Goal: Task Accomplishment & Management: Complete application form

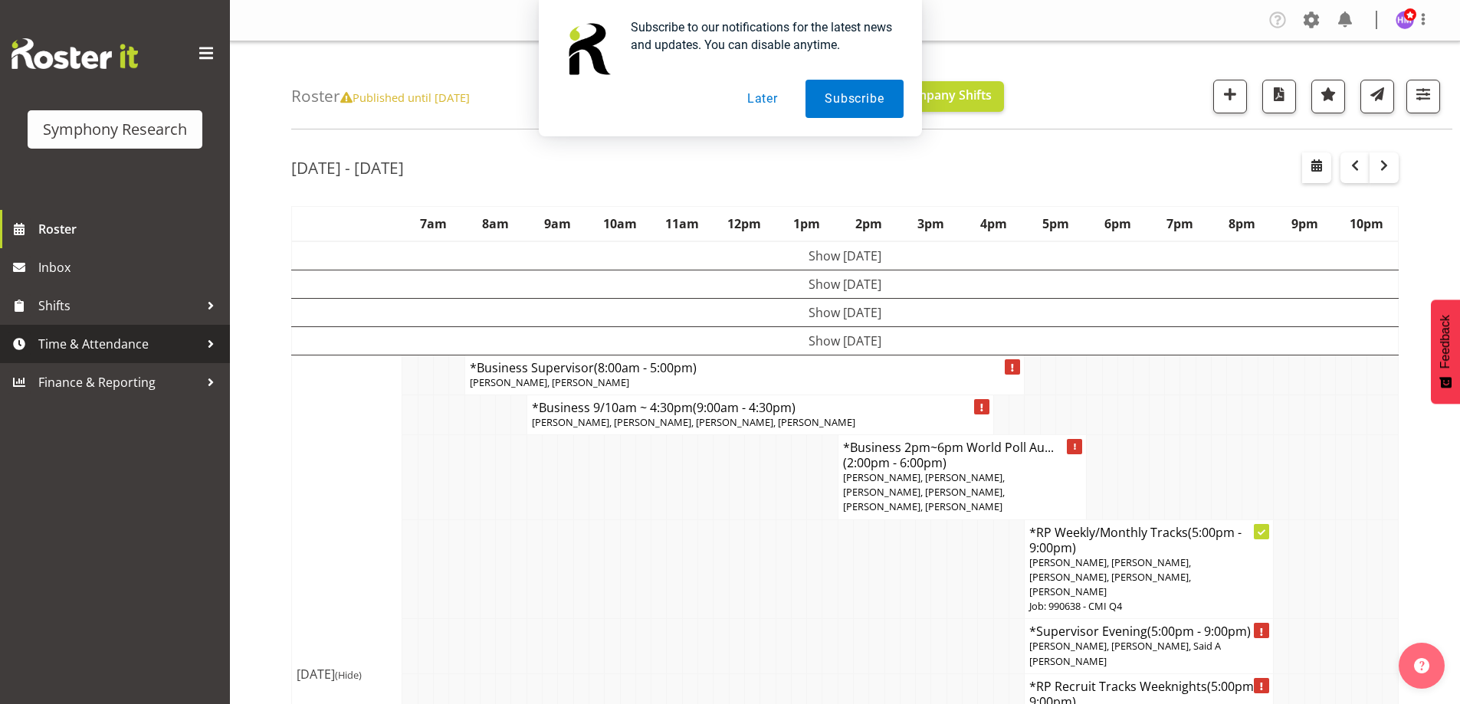
click at [126, 339] on span "Time & Attendance" at bounding box center [118, 344] width 161 height 23
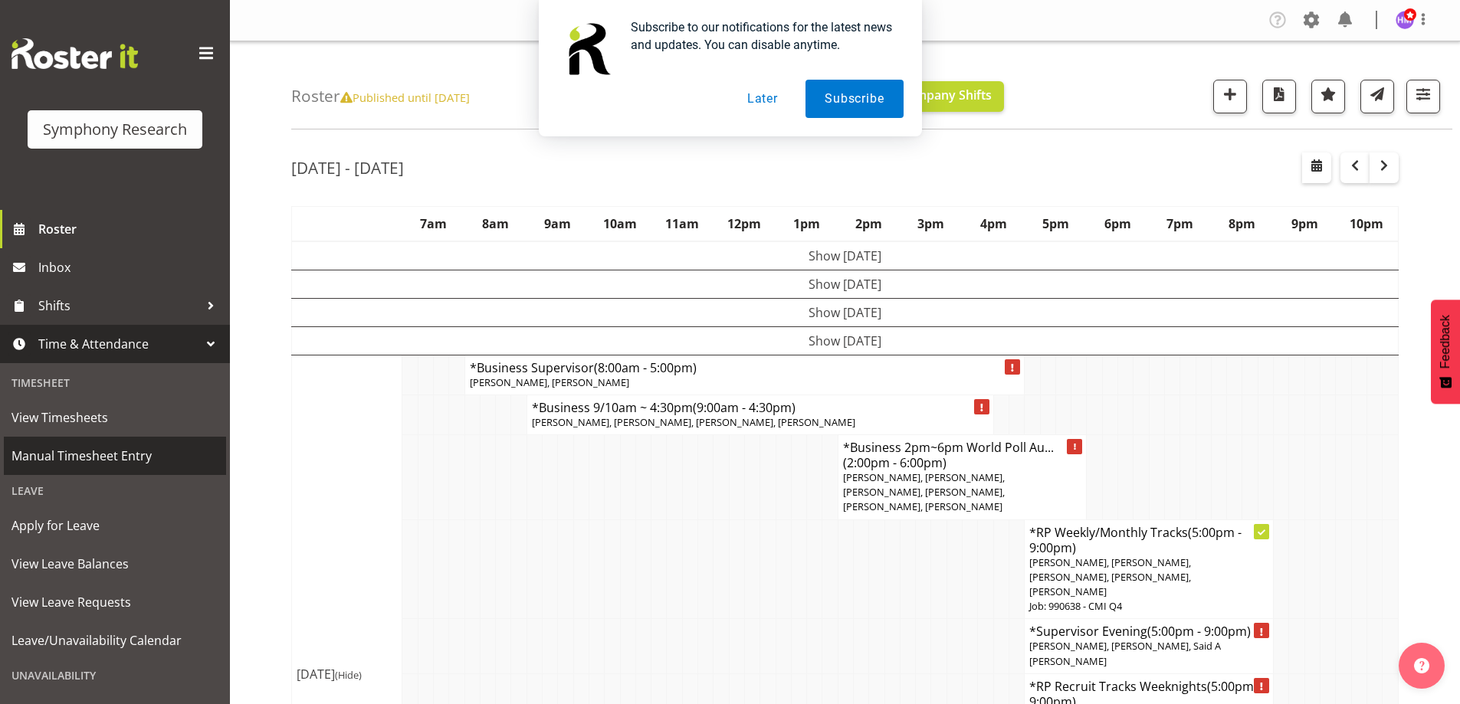
click at [115, 445] on span "Manual Timesheet Entry" at bounding box center [114, 455] width 207 height 23
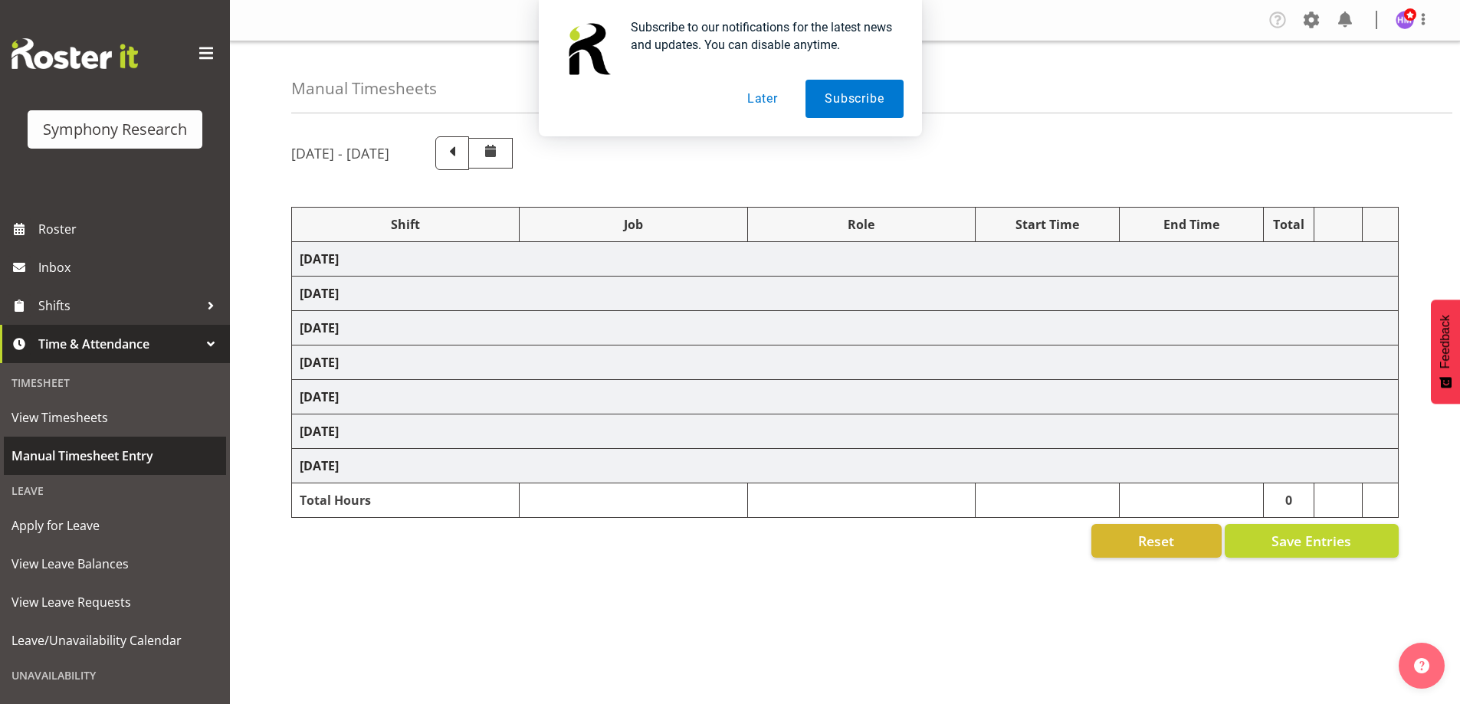
select select "1607"
select select "10732"
select select "1607"
select select "10732"
select select "1607"
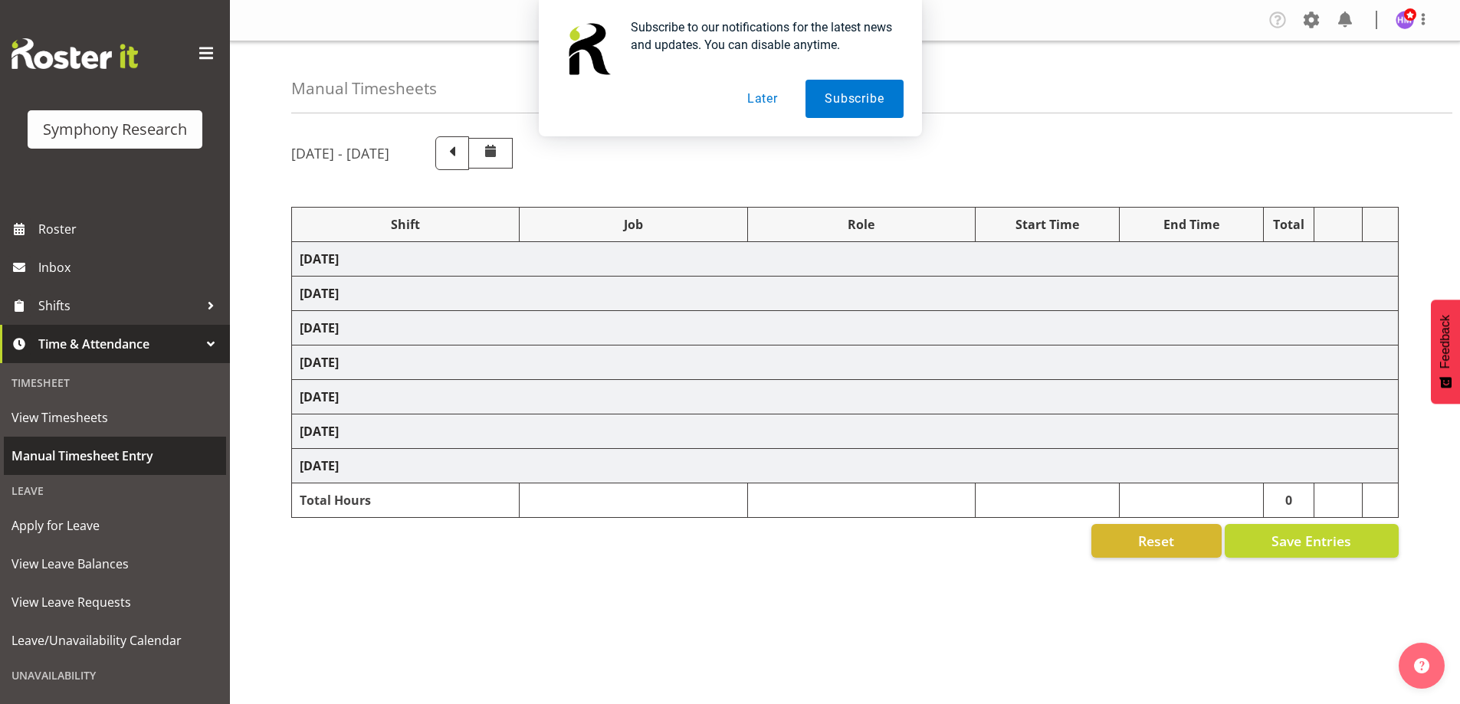
select select "10732"
select select "48116"
select select "10732"
select select "1607"
select select "10732"
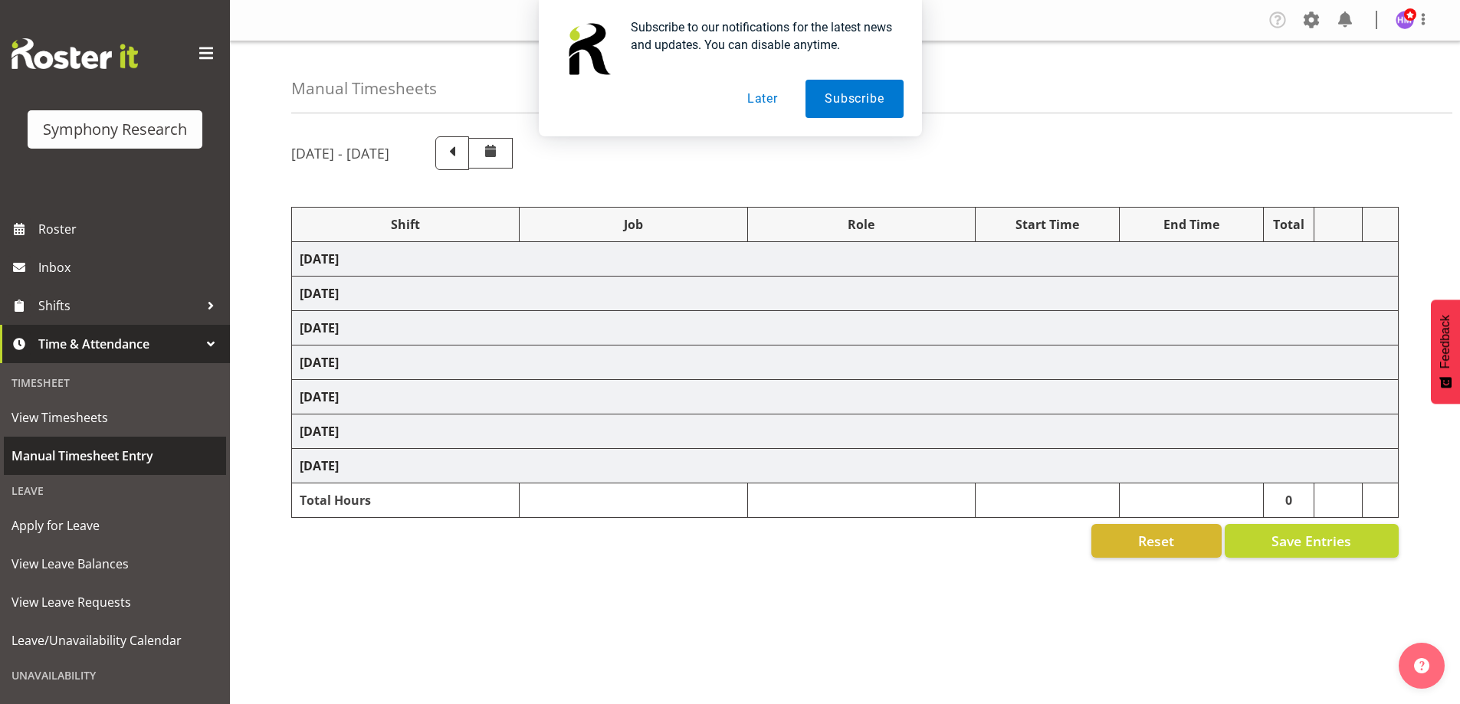
select select "1607"
select select "10732"
select select "1607"
select select "743"
select select "1607"
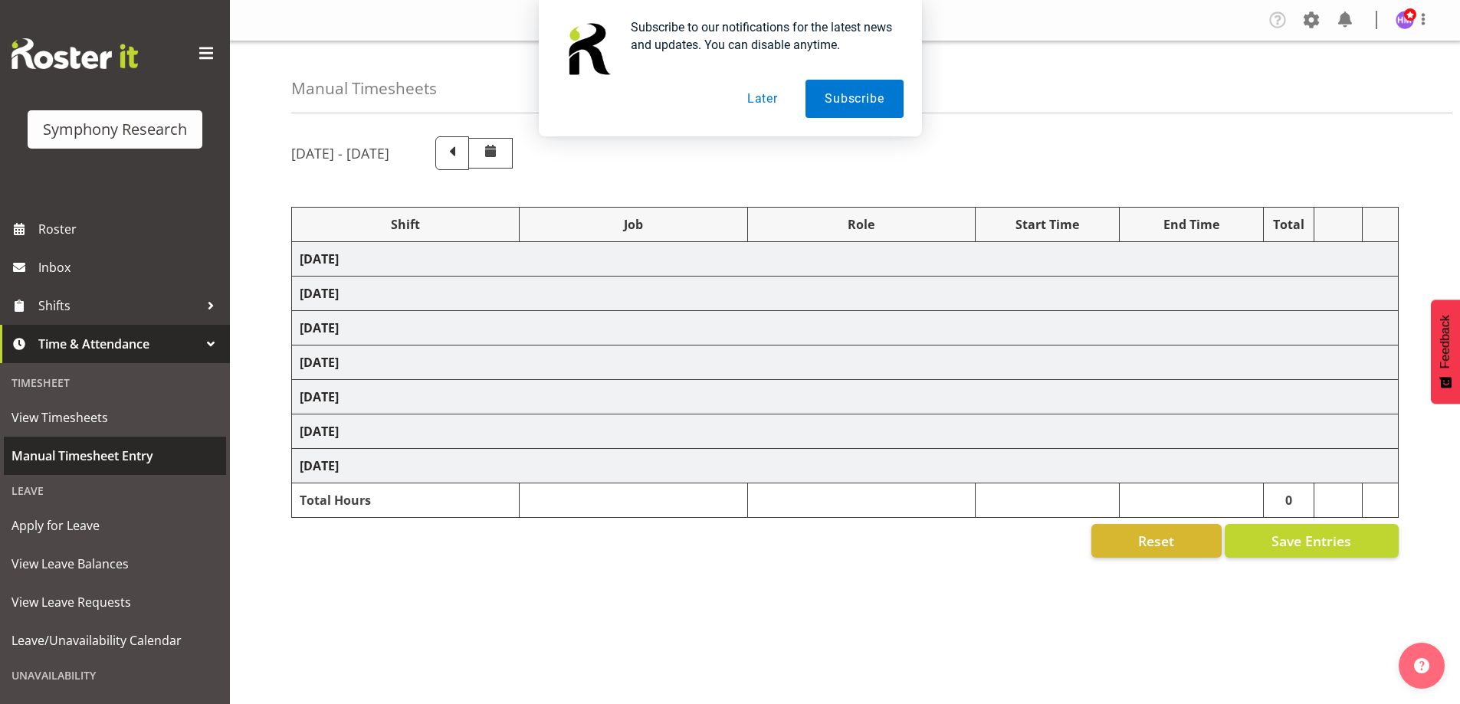
select select "10499"
select select "1607"
select select "10730"
select select "1607"
select select "10575"
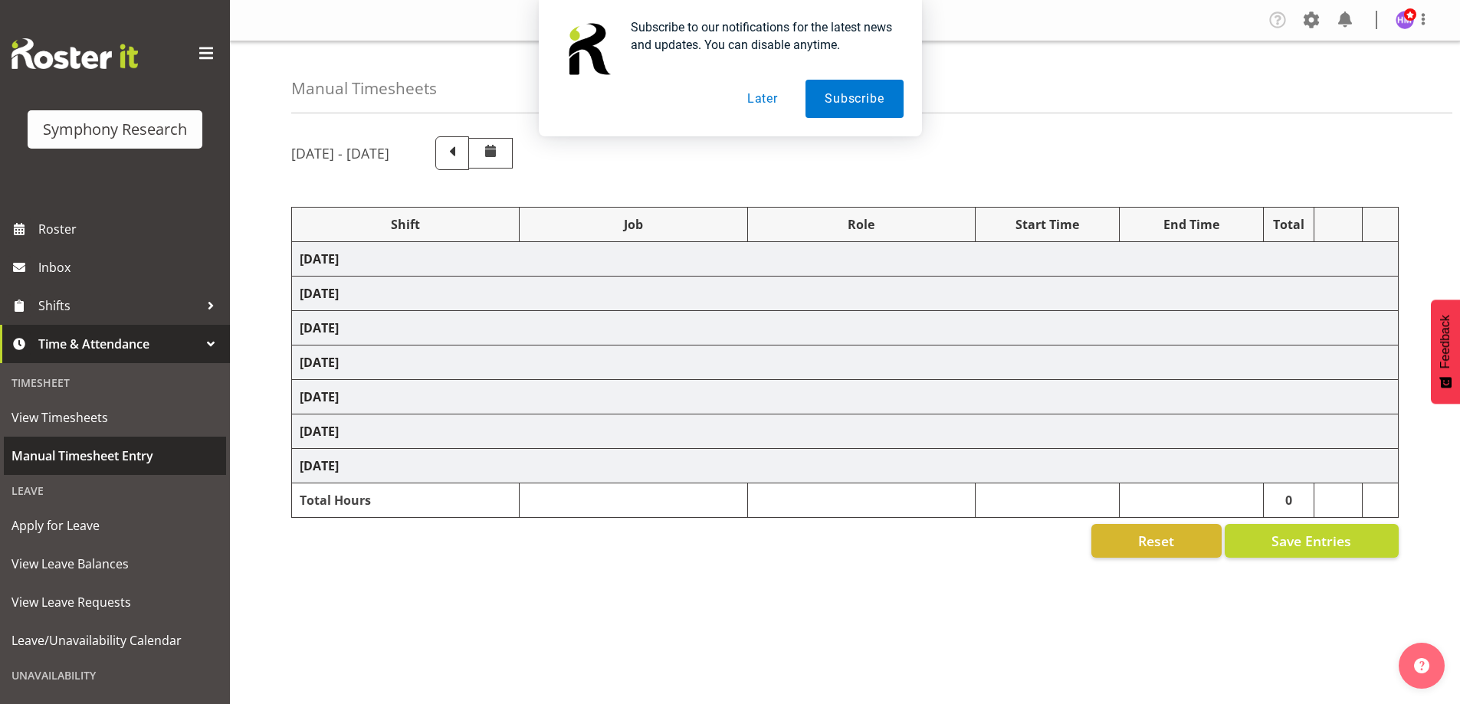
select select "1607"
select select "9426"
select select "1607"
select select "10731"
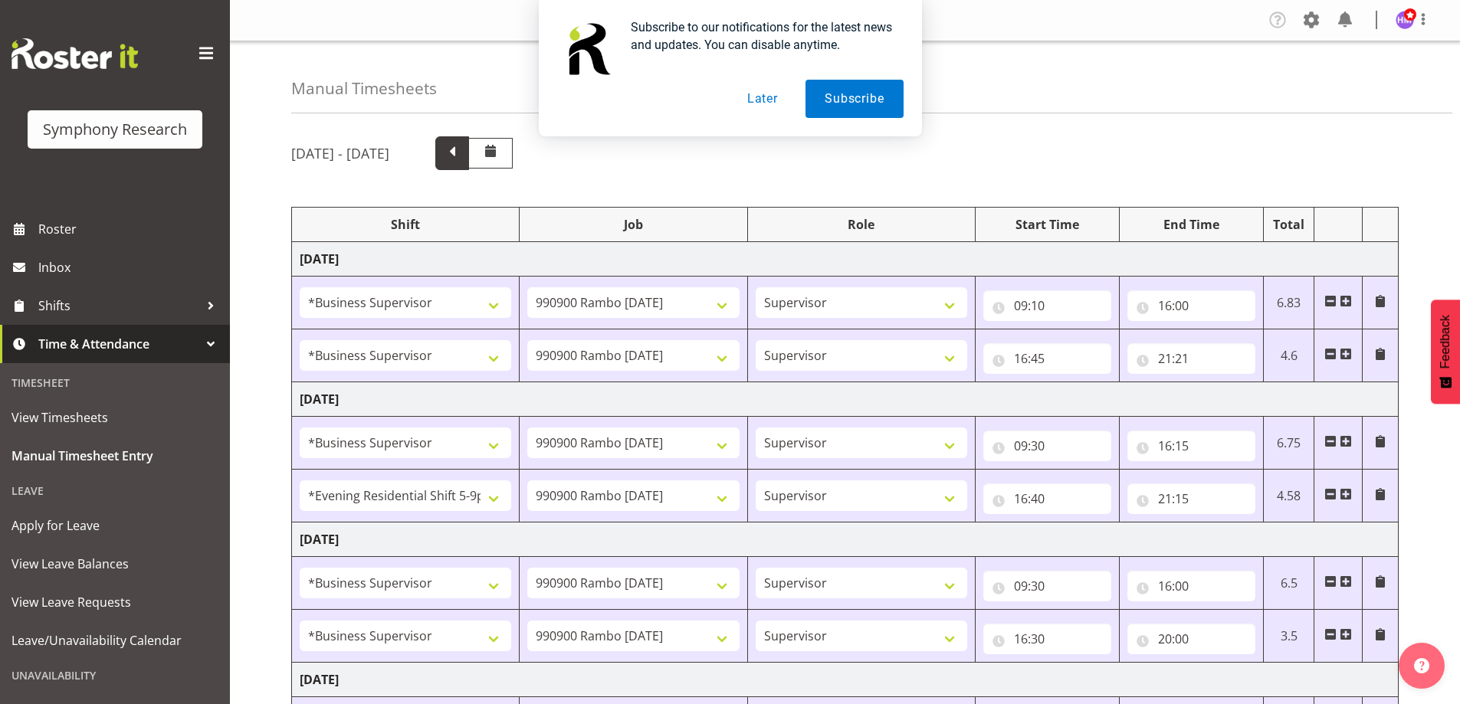
click at [462, 151] on span at bounding box center [452, 152] width 20 height 20
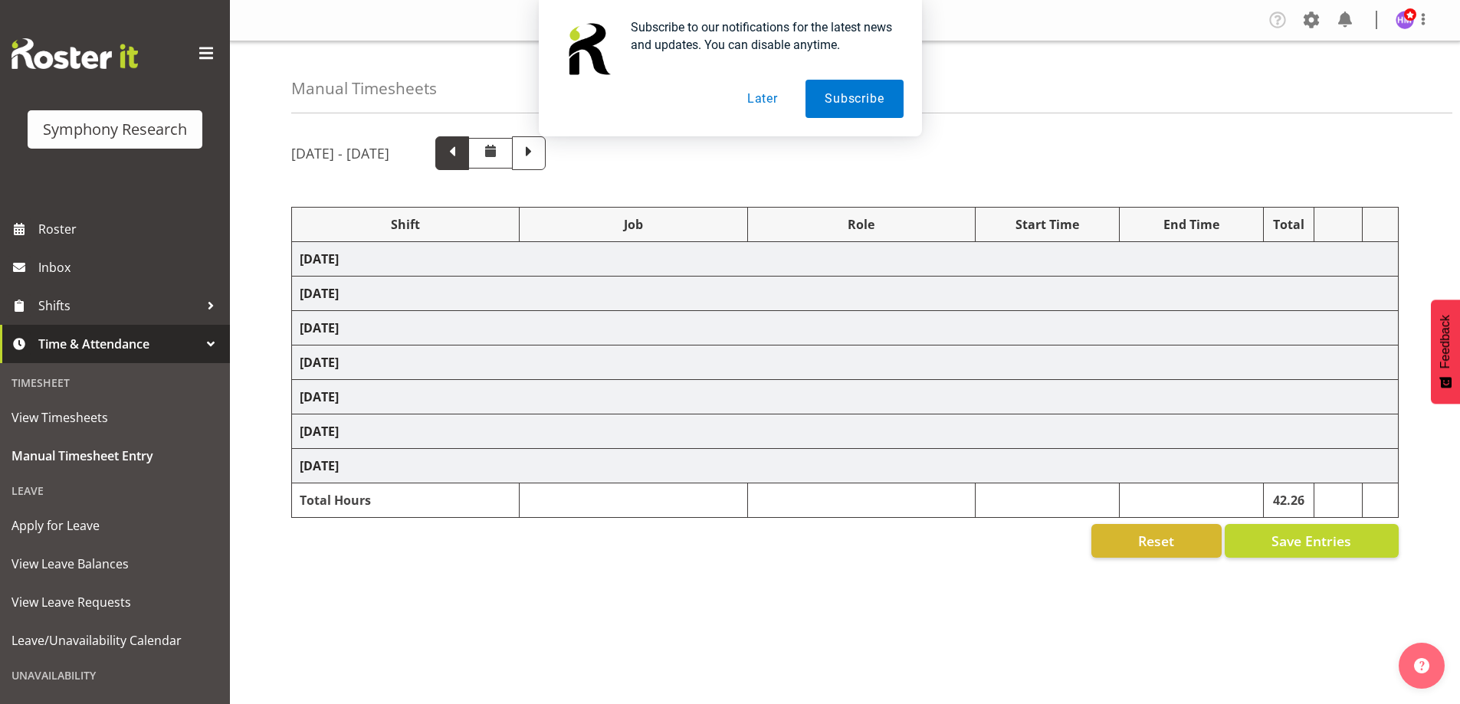
select select "1607"
select select "760"
select select "1607"
select select "743"
select select "1607"
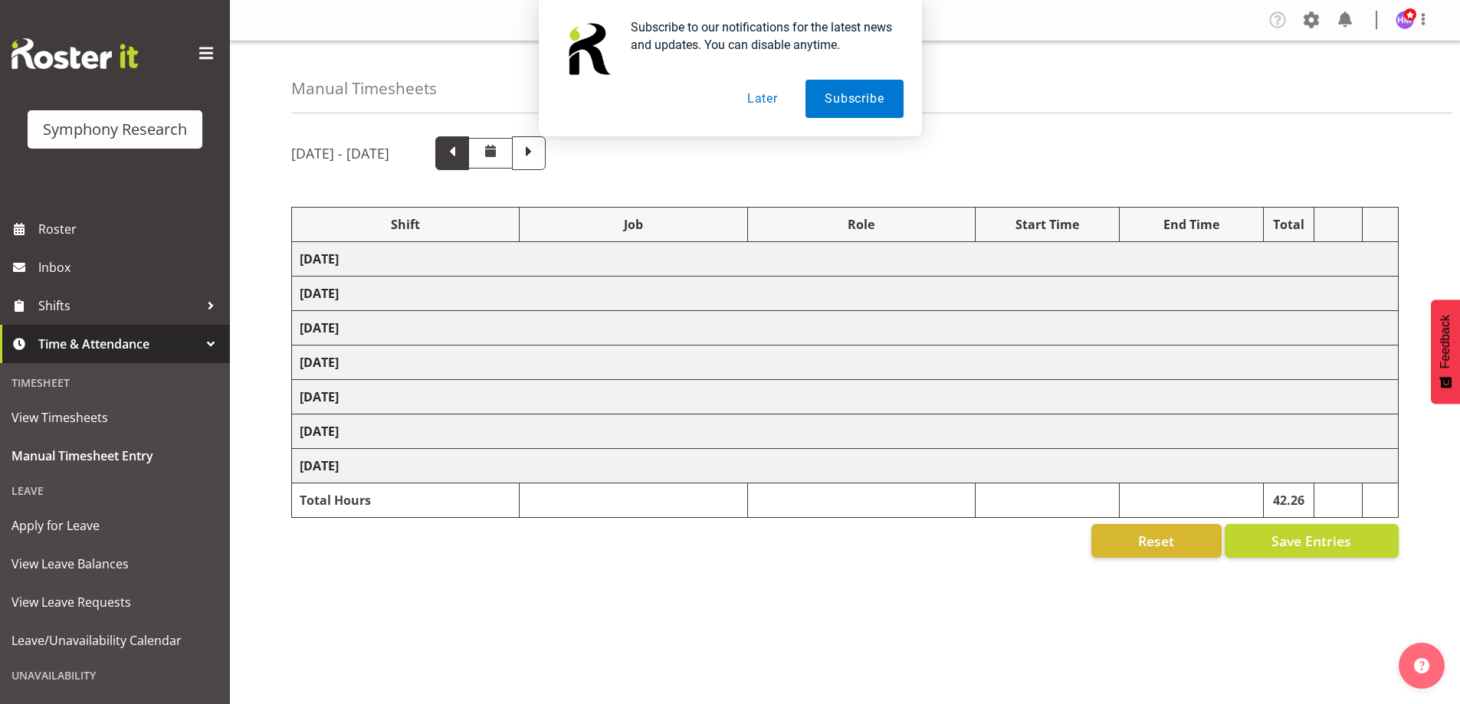
select select "10527"
select select "1607"
select select "10499"
select select "1607"
select select "743"
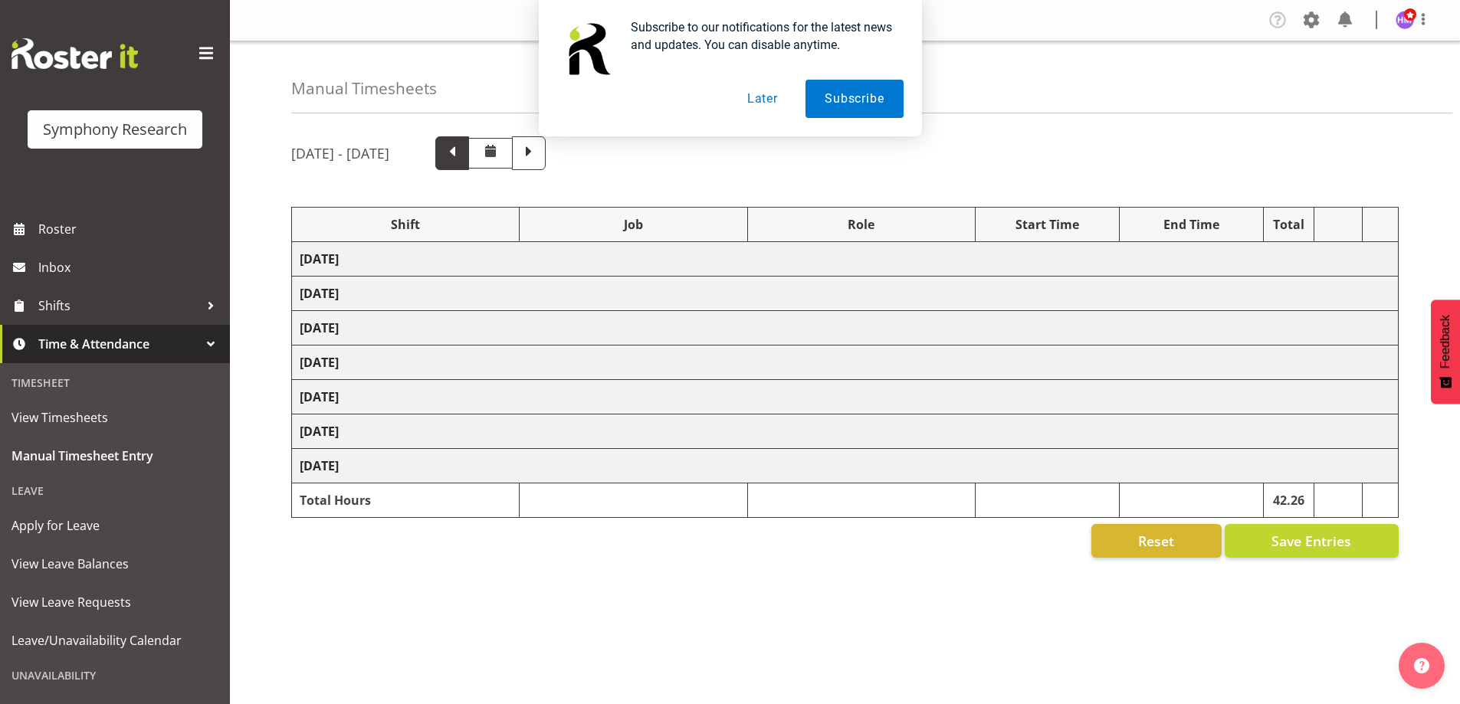
select select "1607"
select select "757"
select select "1607"
select select "10499"
select select "1607"
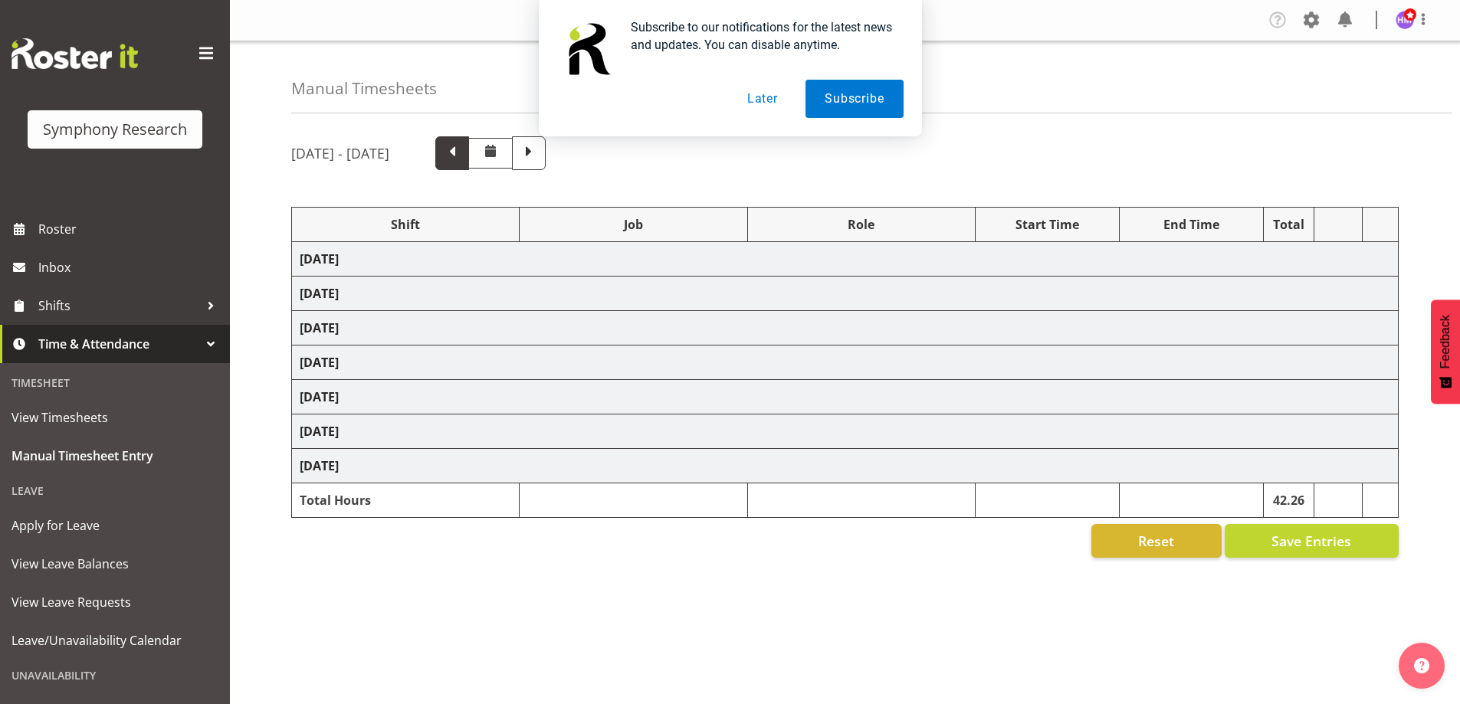
select select "10575"
select select "1607"
select select
select select "1607"
select select "757"
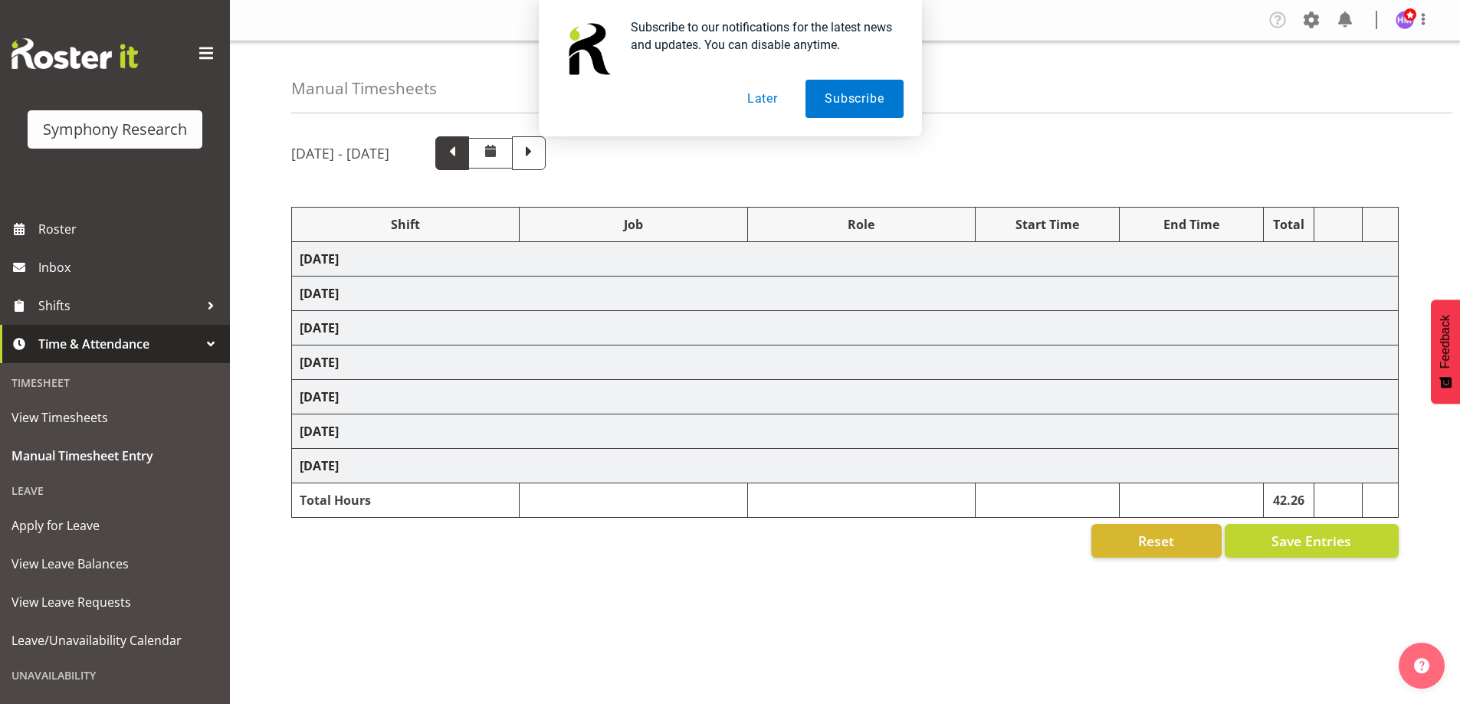
select select "1607"
select select "10575"
select select "1607"
select select "10485"
select select "1607"
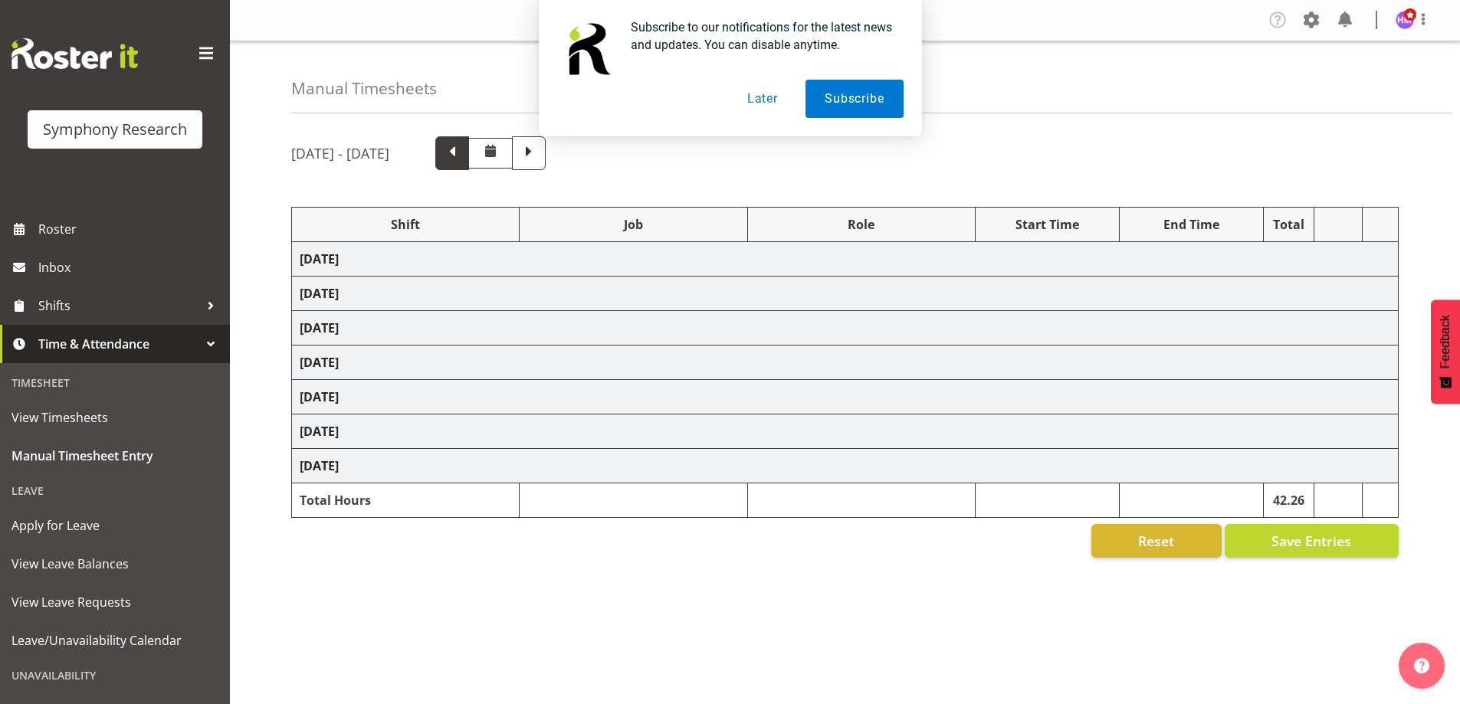
select select
select select "1607"
select select "10527"
select select "1607"
select select "10499"
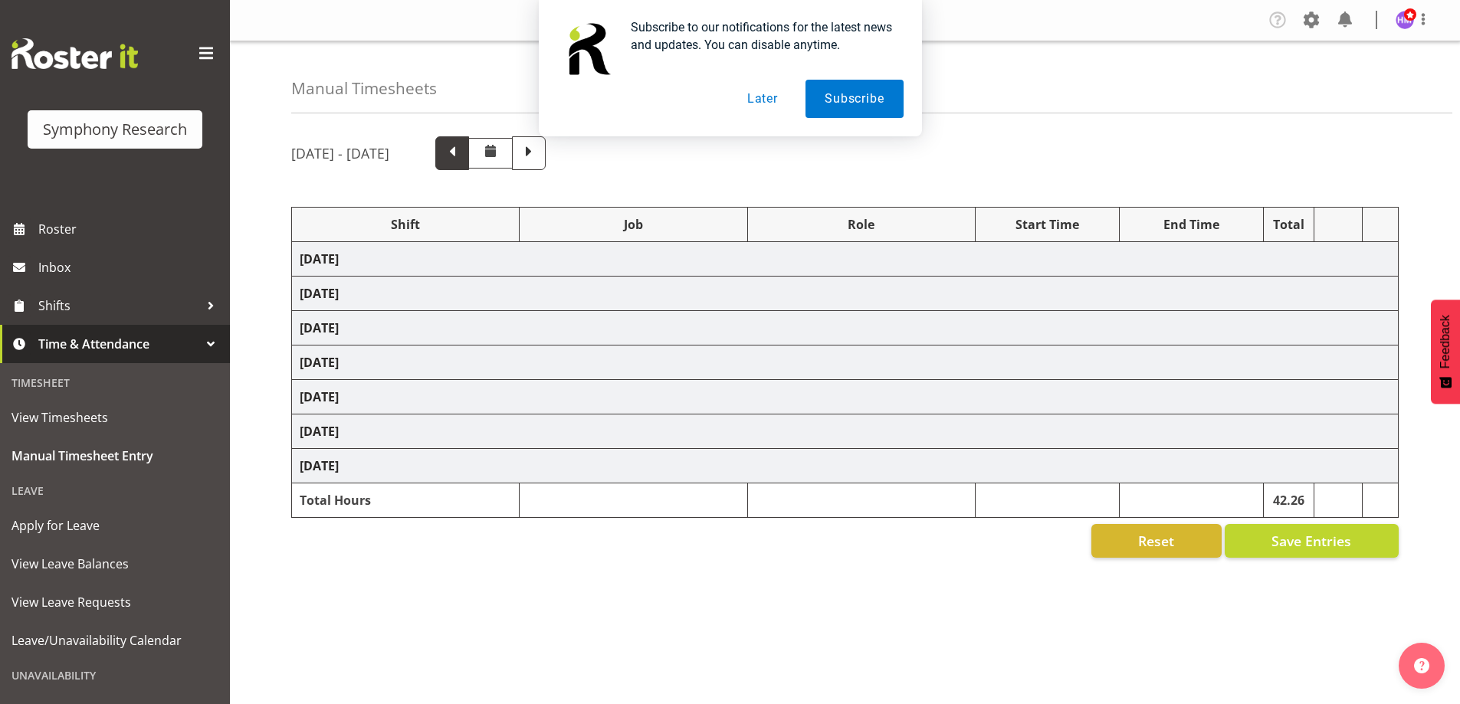
select select "1607"
select select "10731"
select select "1607"
select select
select select "1607"
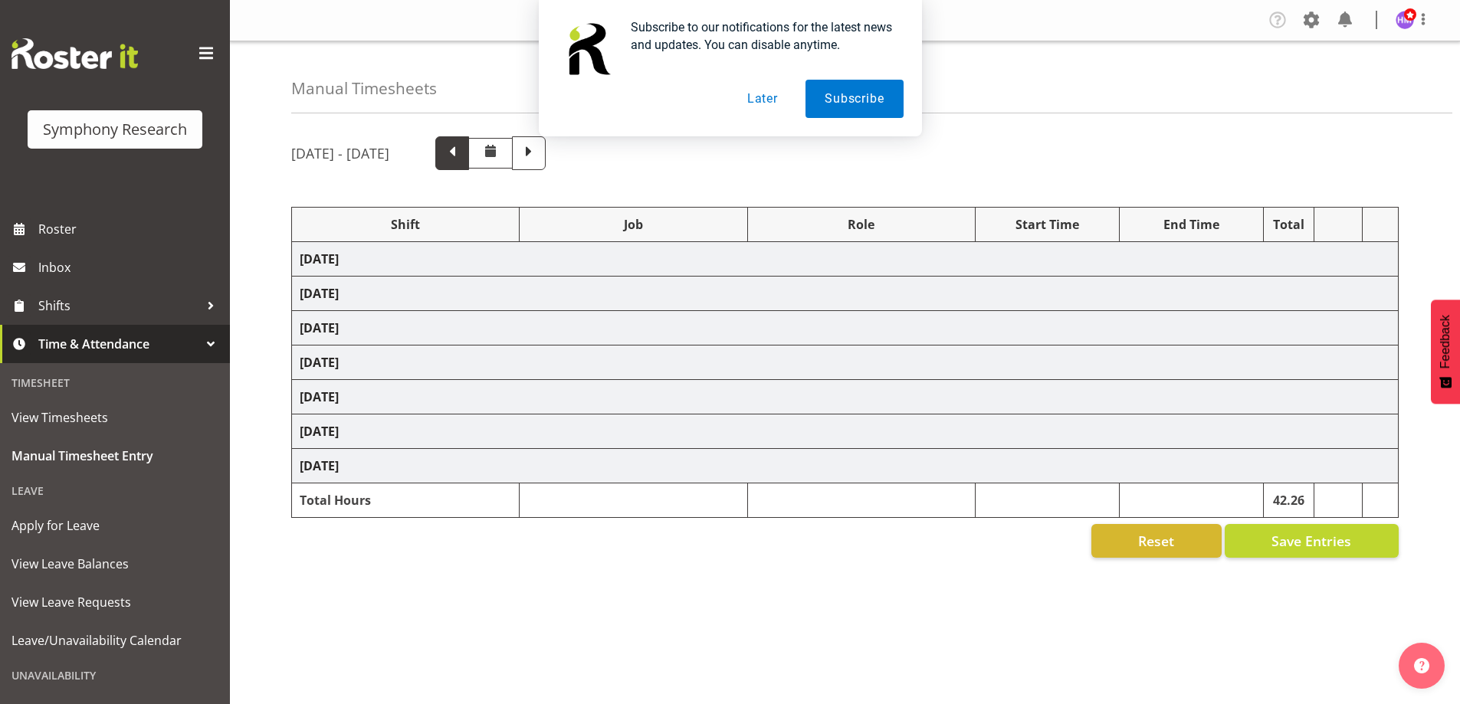
select select "10575"
select select "1607"
select select "10499"
select select "1607"
select select
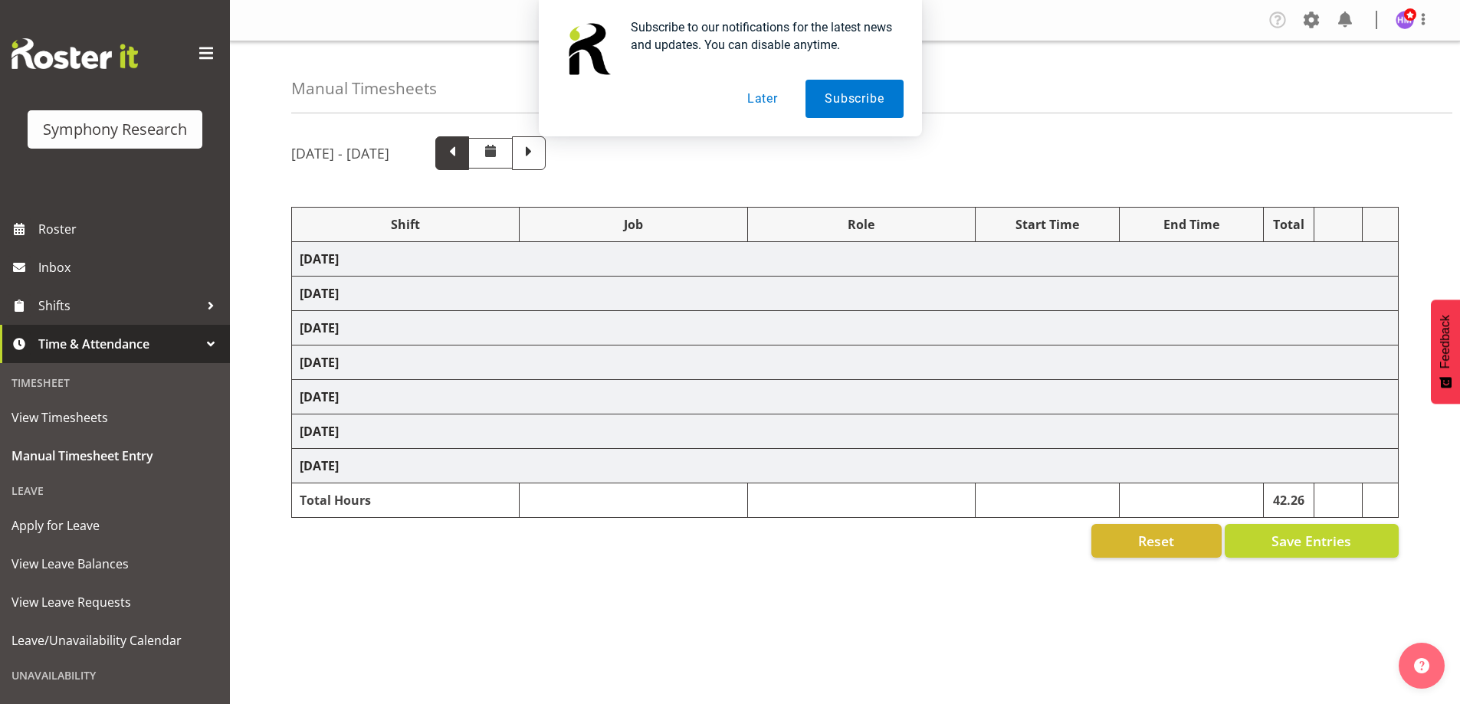
select select "1607"
select select "743"
select select "1607"
select select "10499"
select select "1607"
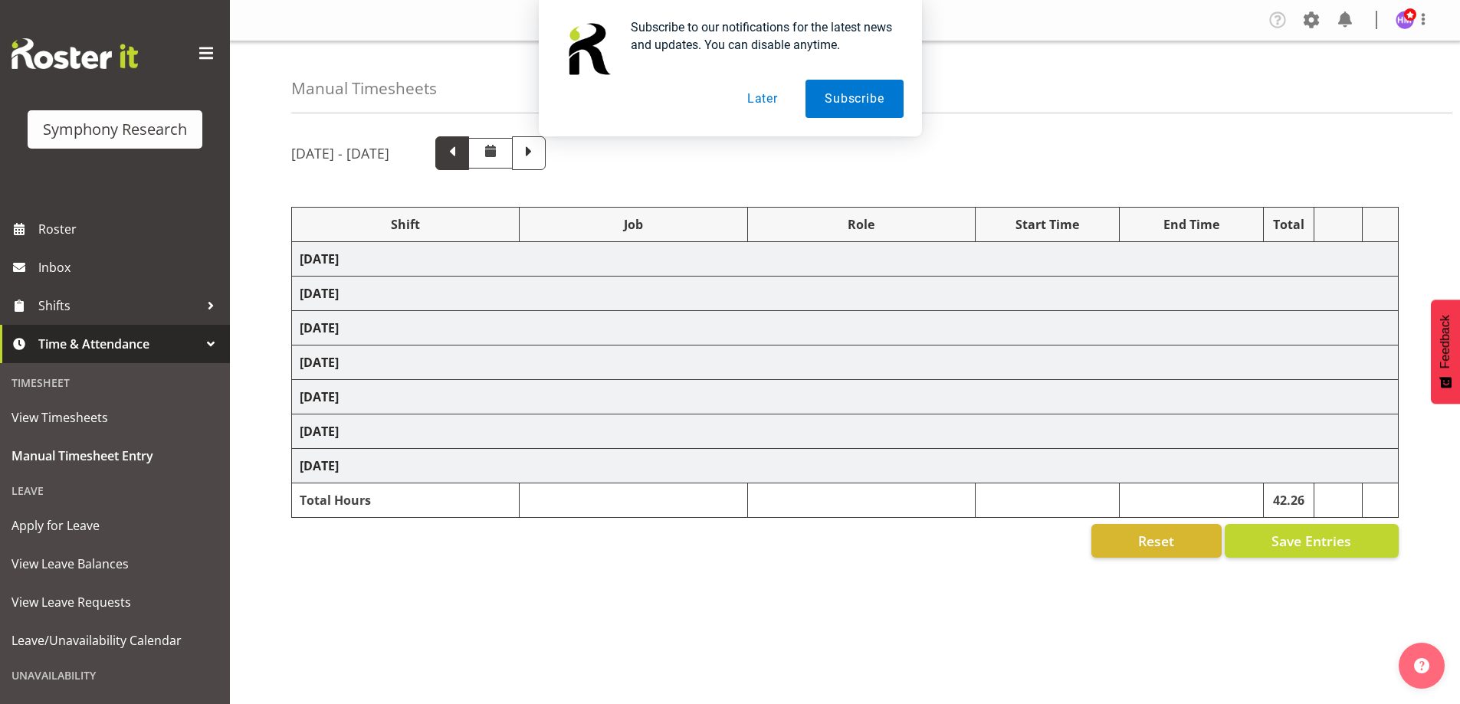
select select "757"
select select "1607"
select select
select select "1607"
select select "743"
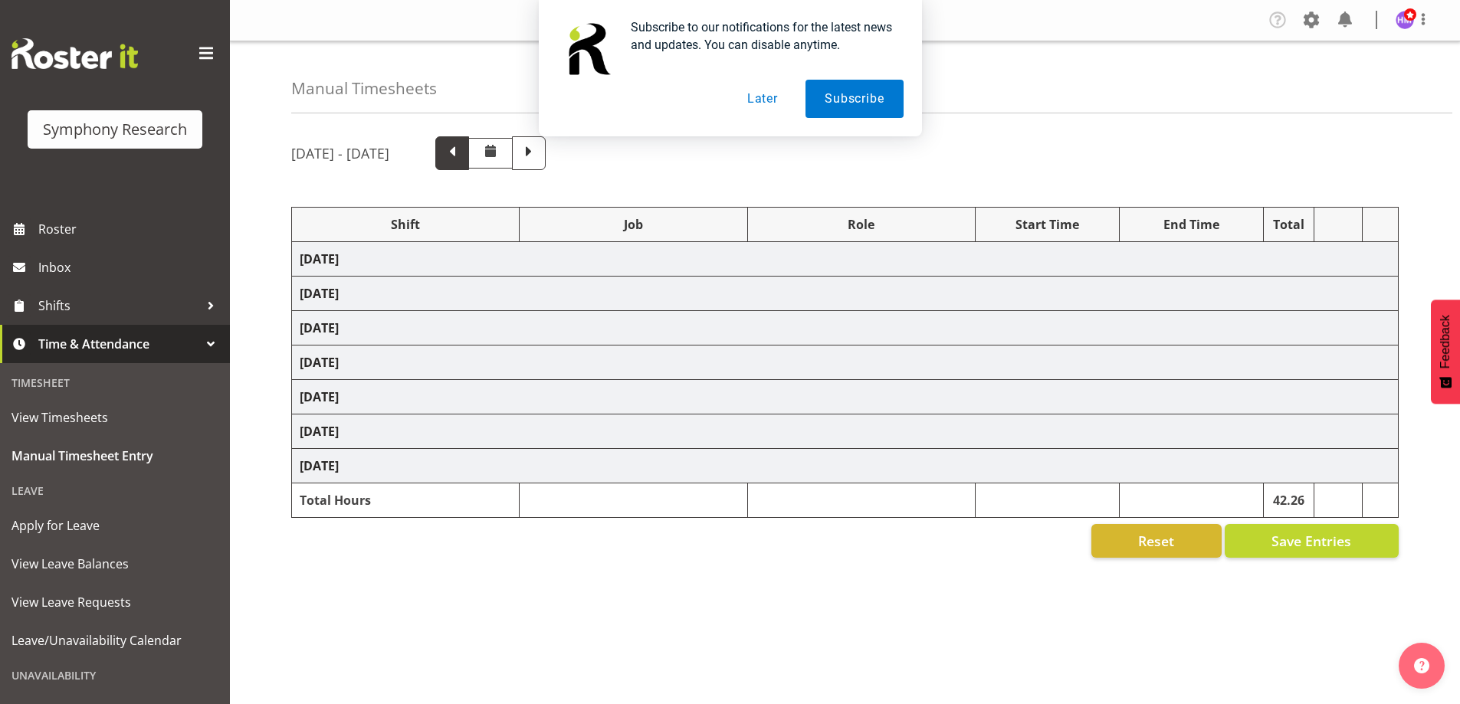
select select "1607"
select select
select select "1607"
select select "10730"
select select "1607"
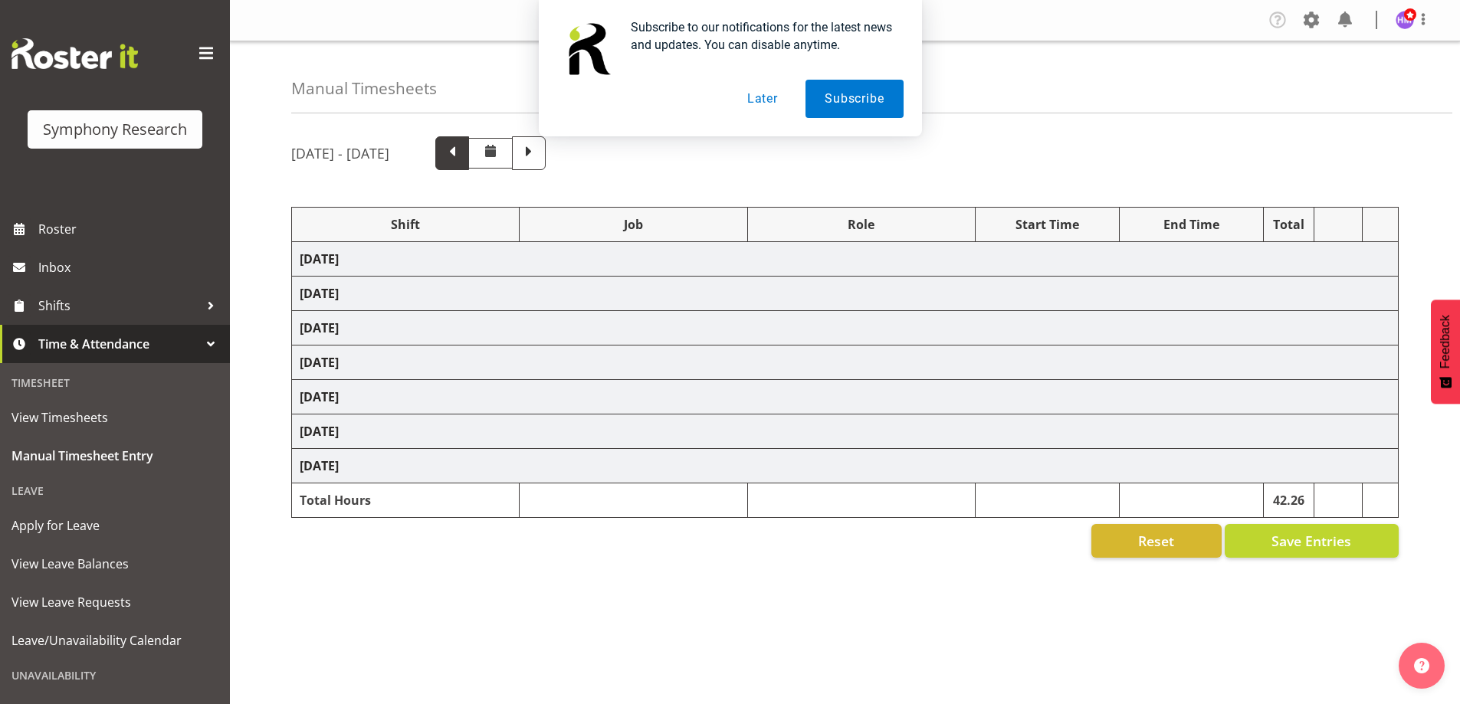
select select "743"
select select "1607"
select select "10732"
select select "1607"
select select "10732"
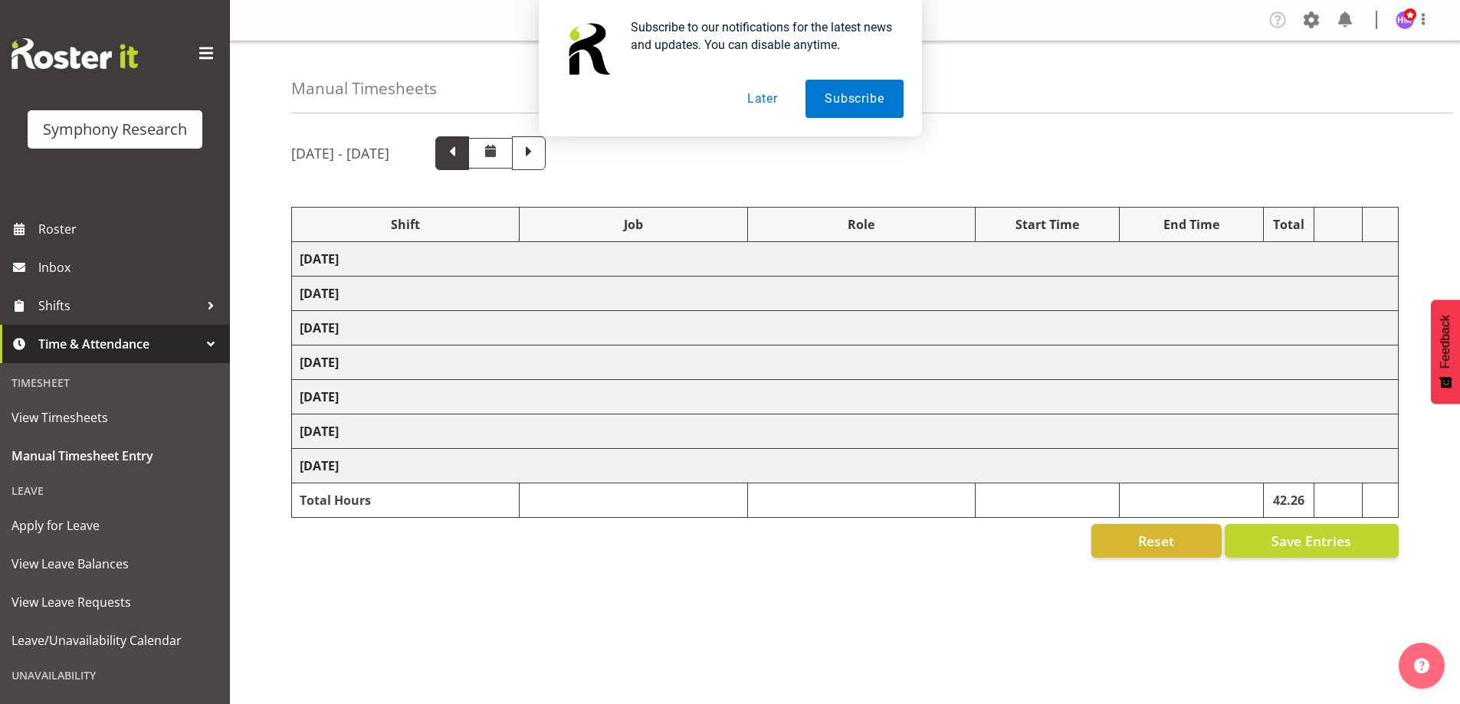
select select "1607"
select select "10732"
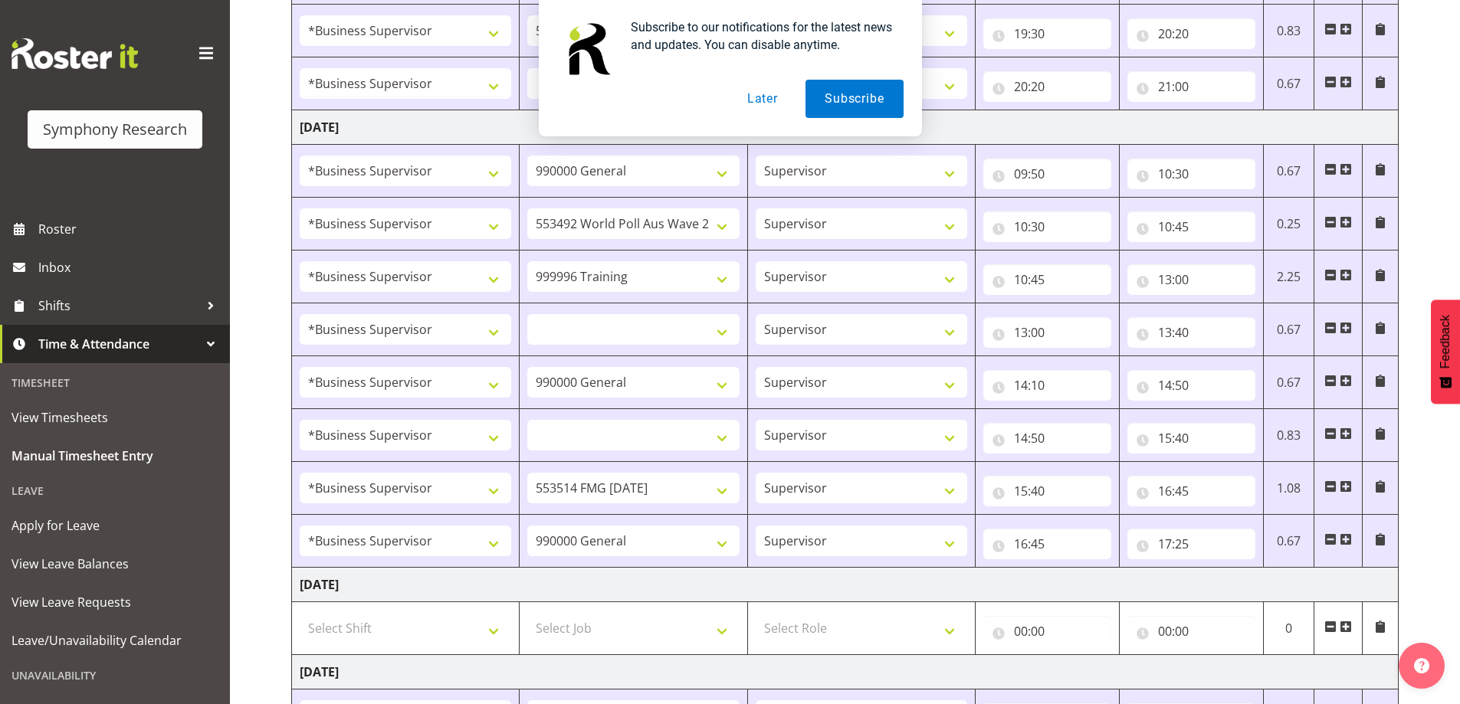
scroll to position [1568, 0]
